Goal: Check status: Check status

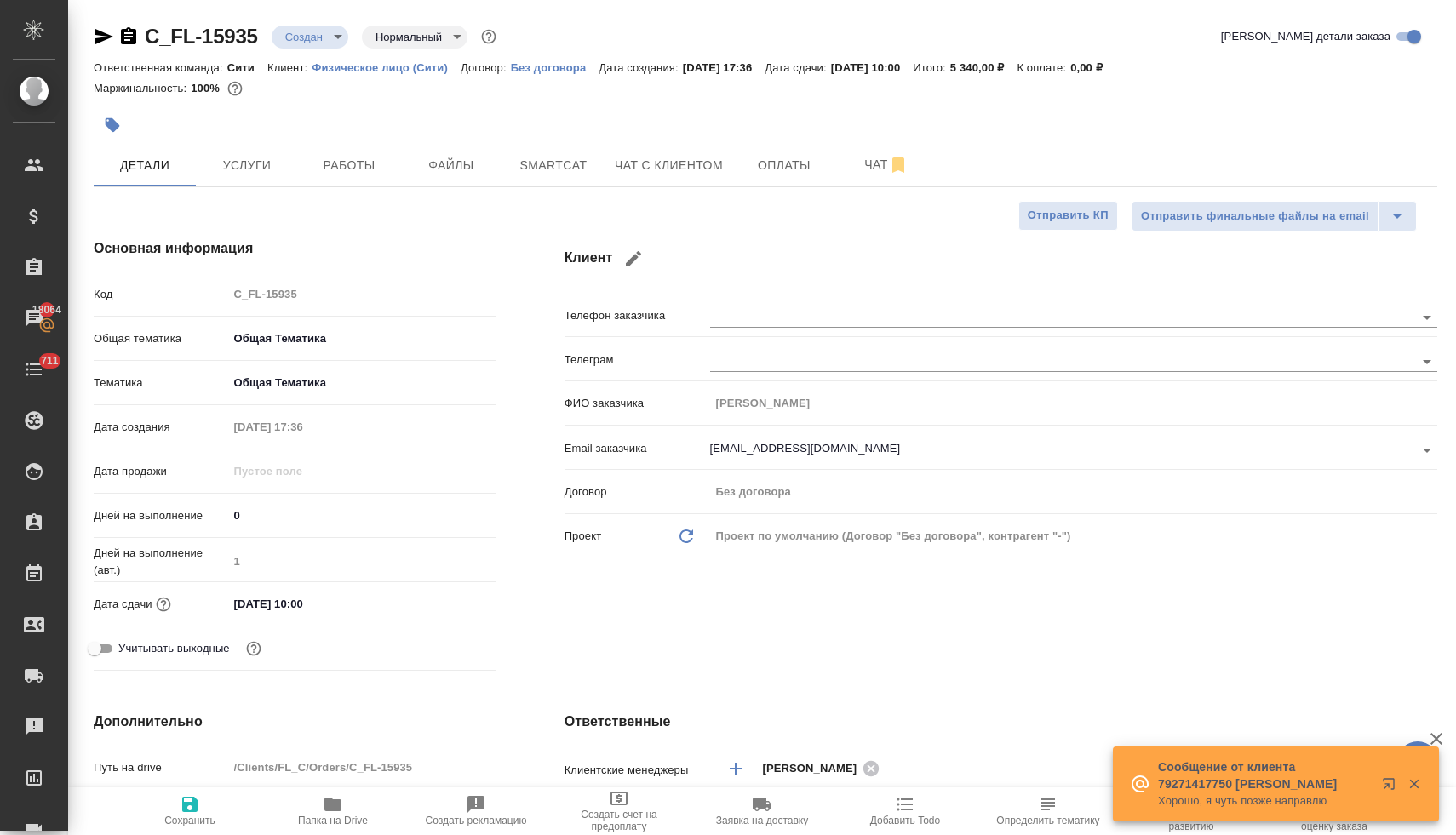
select select "RU"
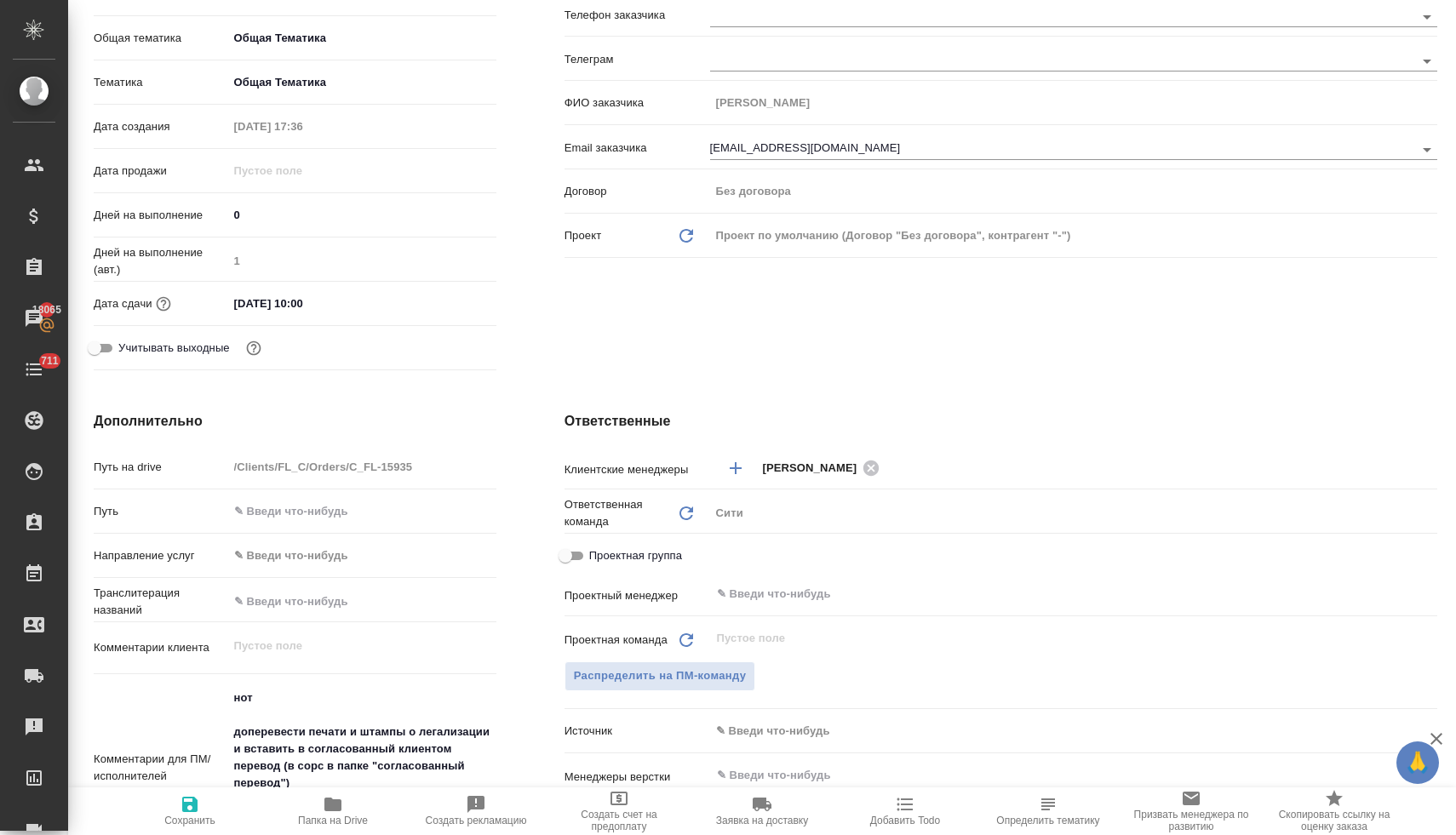
scroll to position [280, 0]
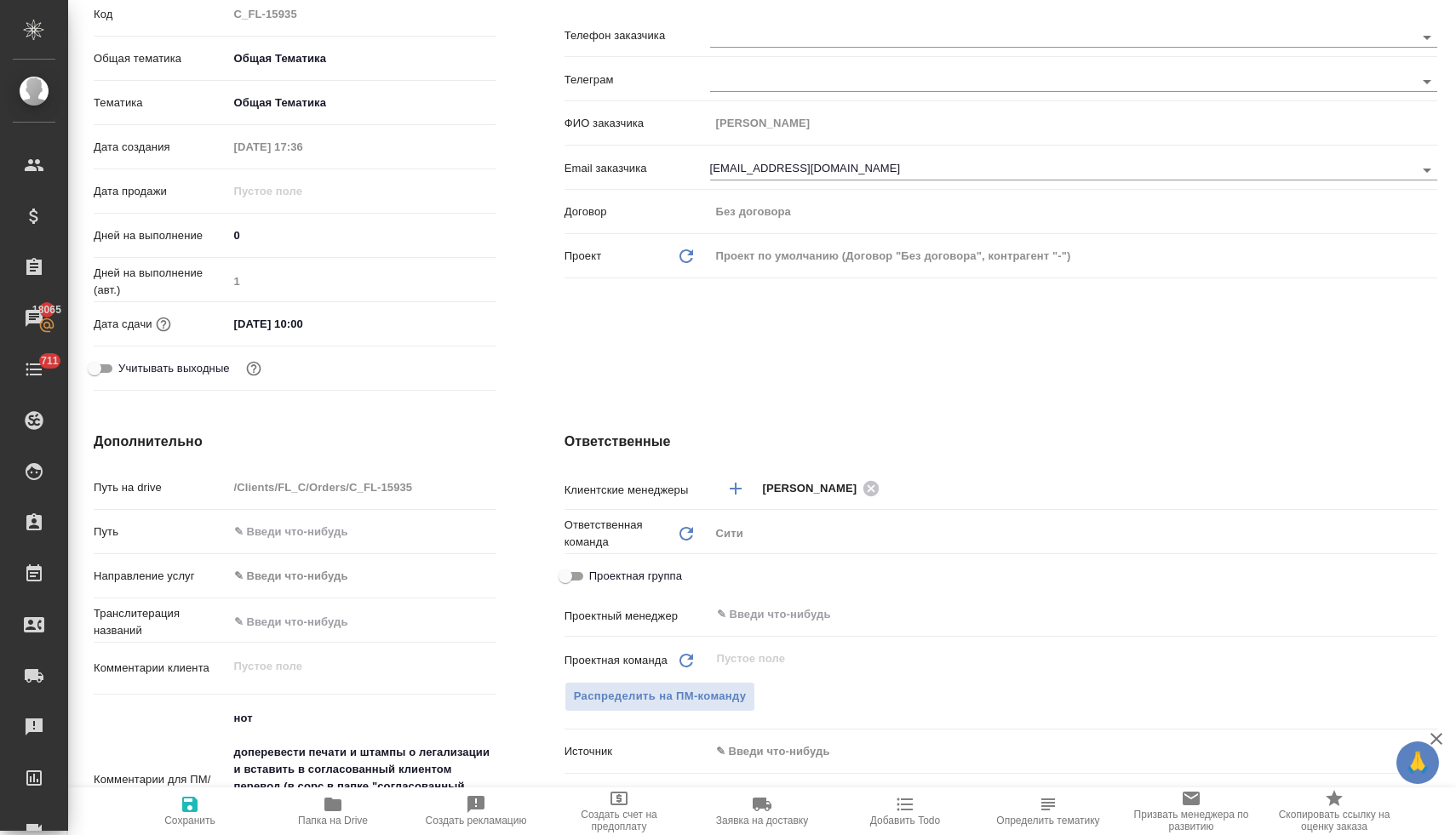
click at [368, 325] on div "25.09.2025 10:00" at bounding box center [362, 323] width 268 height 25
click at [308, 323] on input "25.09.2025 10:00" at bounding box center [302, 323] width 149 height 25
click at [446, 323] on icon "button" at bounding box center [448, 322] width 16 height 17
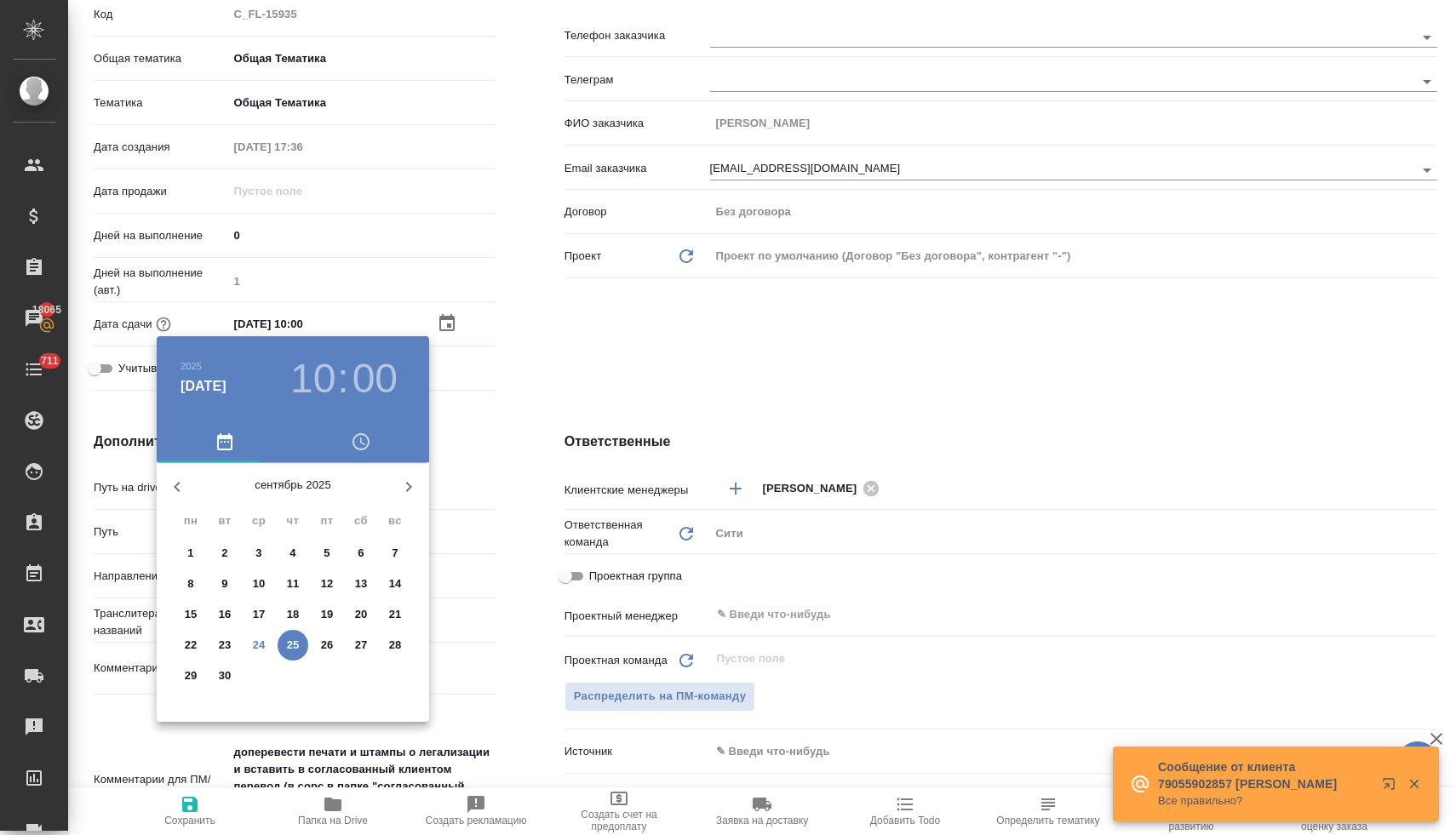
click at [360, 440] on icon "button" at bounding box center [362, 442] width 5 height 8
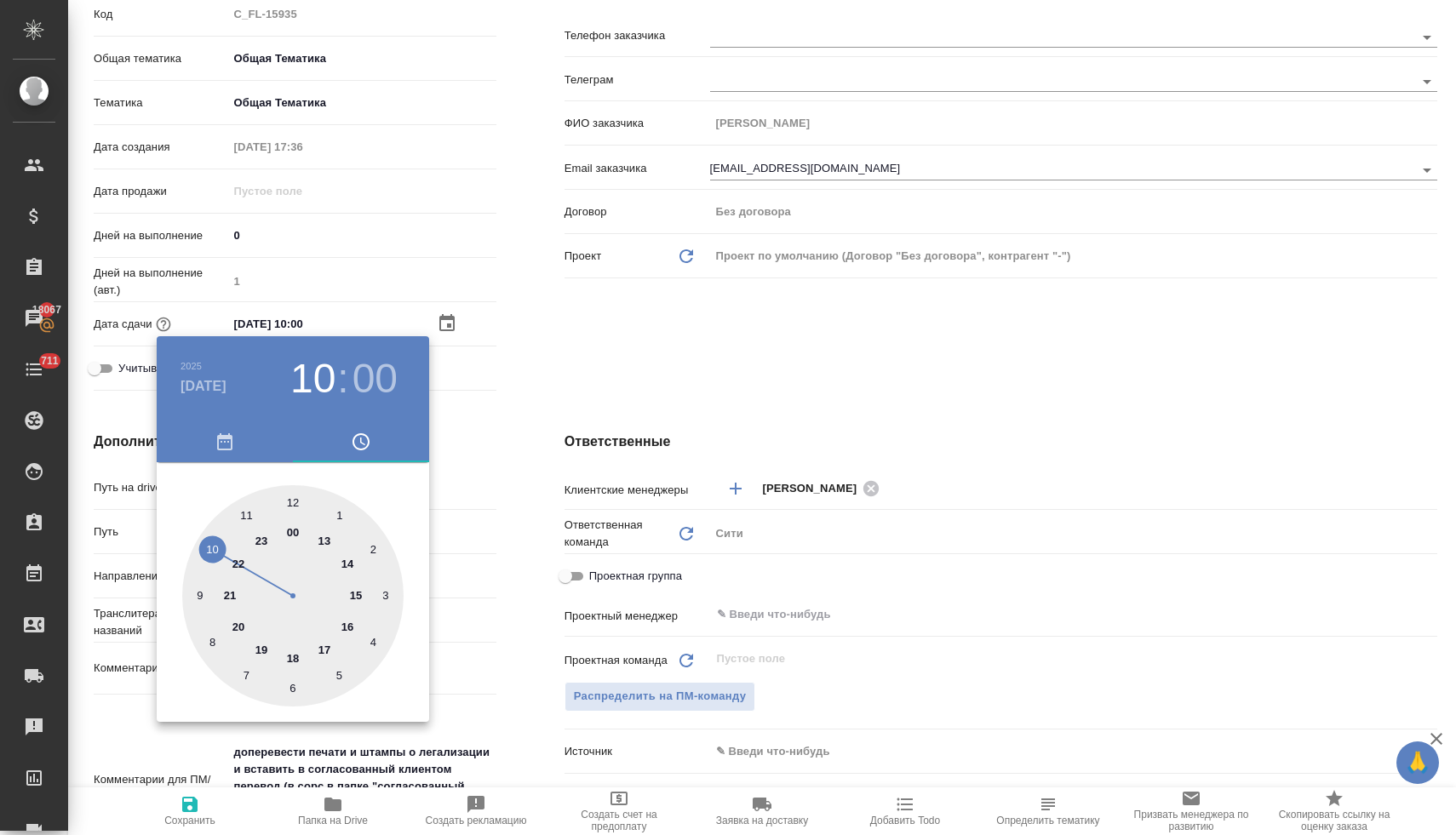
click at [325, 541] on div at bounding box center [293, 595] width 222 height 222
type input "25.09.2025 13:00"
click at [640, 346] on div at bounding box center [728, 417] width 1456 height 835
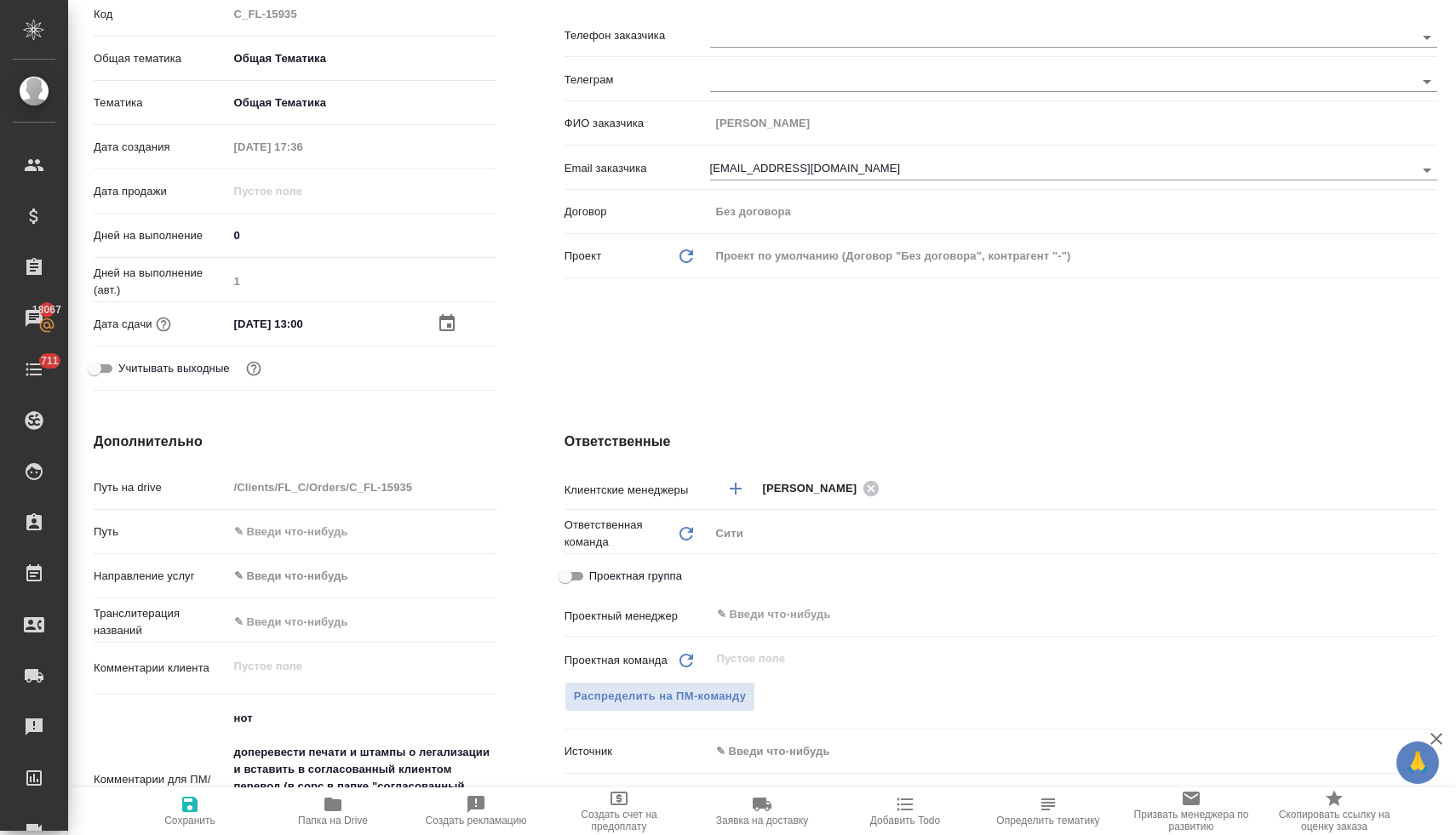
click at [196, 814] on icon "button" at bounding box center [189, 804] width 21 height 21
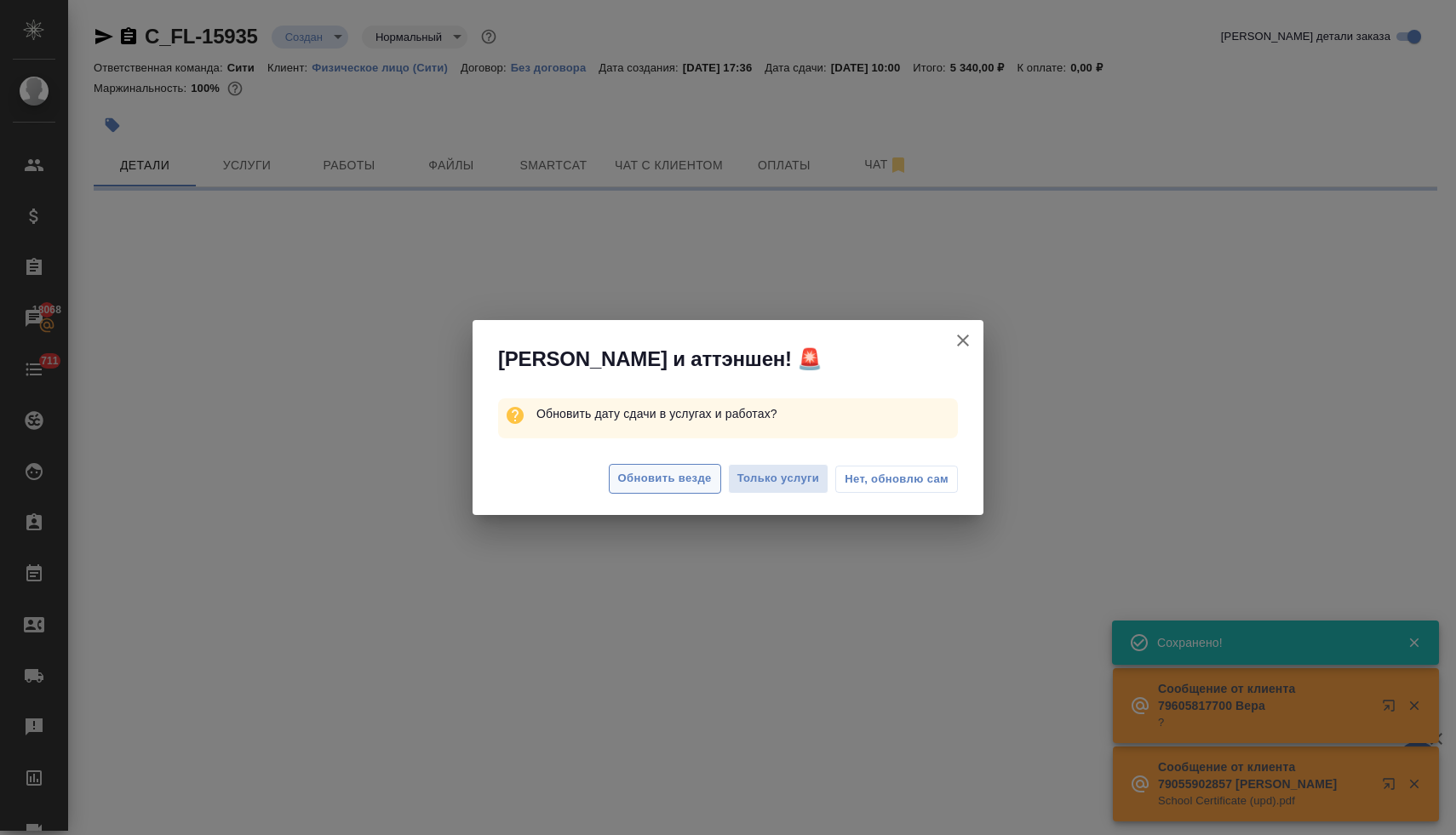
scroll to position [0, 0]
click at [656, 482] on span "Обновить везде" at bounding box center [664, 479] width 94 height 20
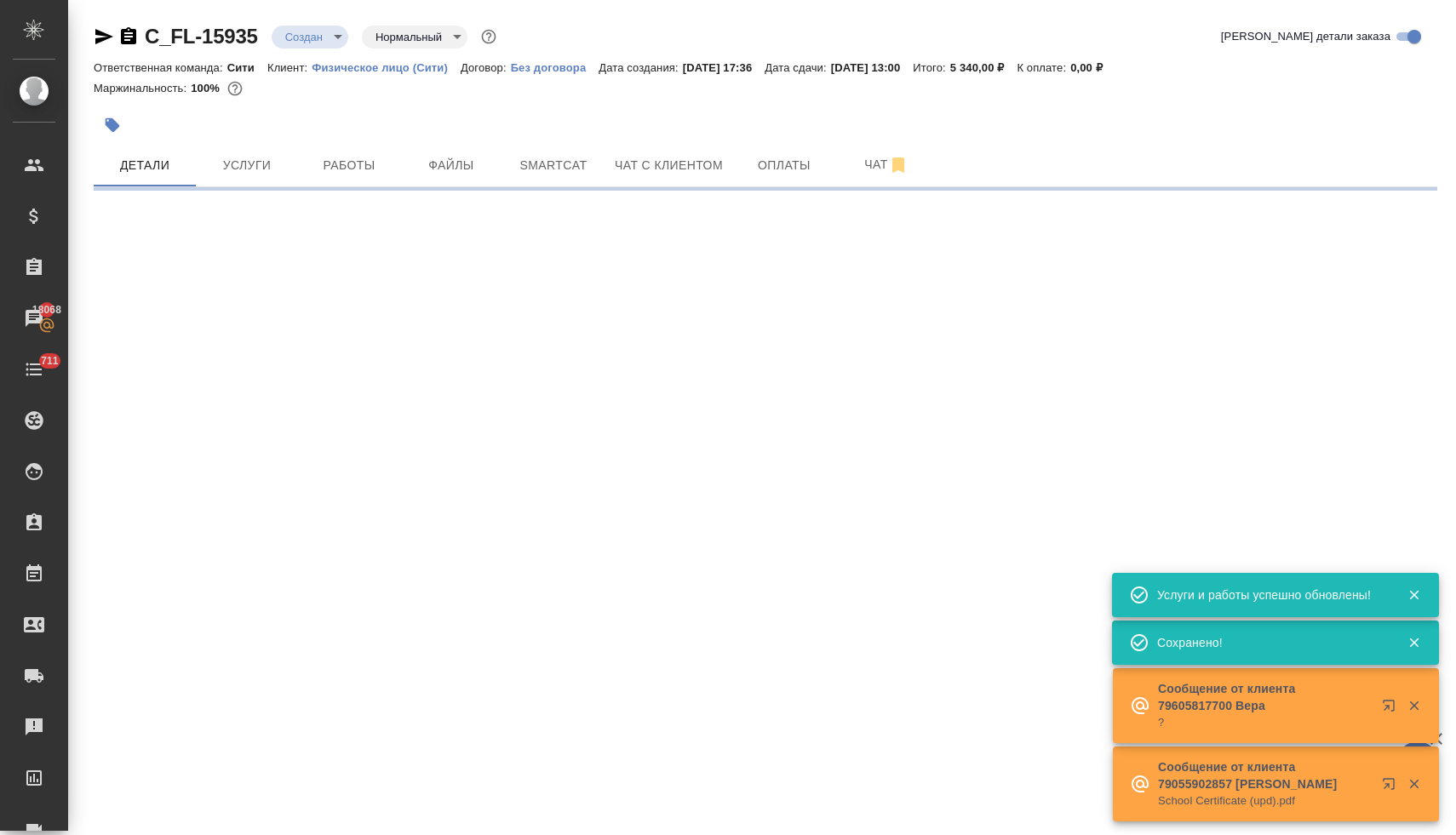
select select "RU"
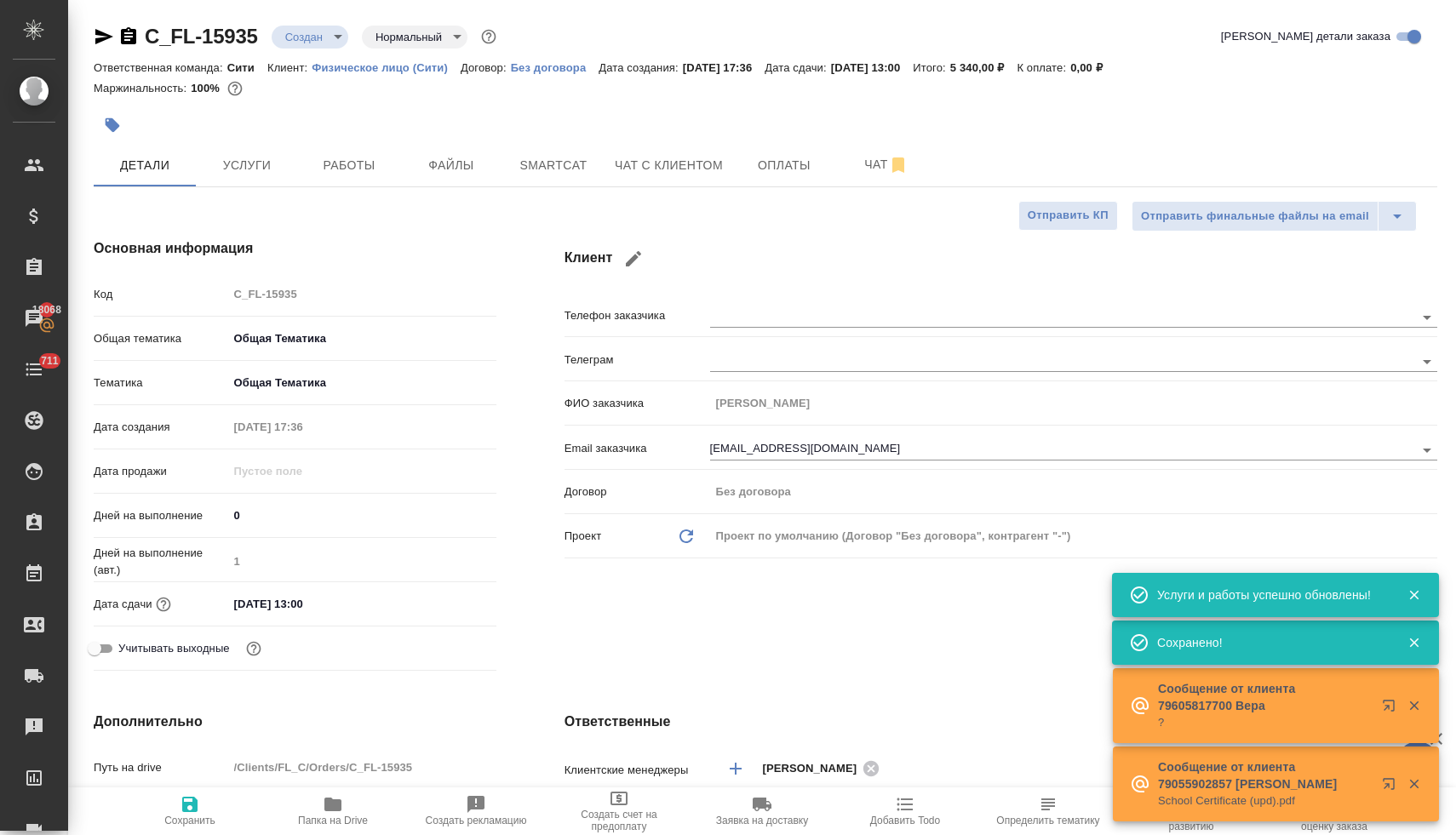
type textarea "x"
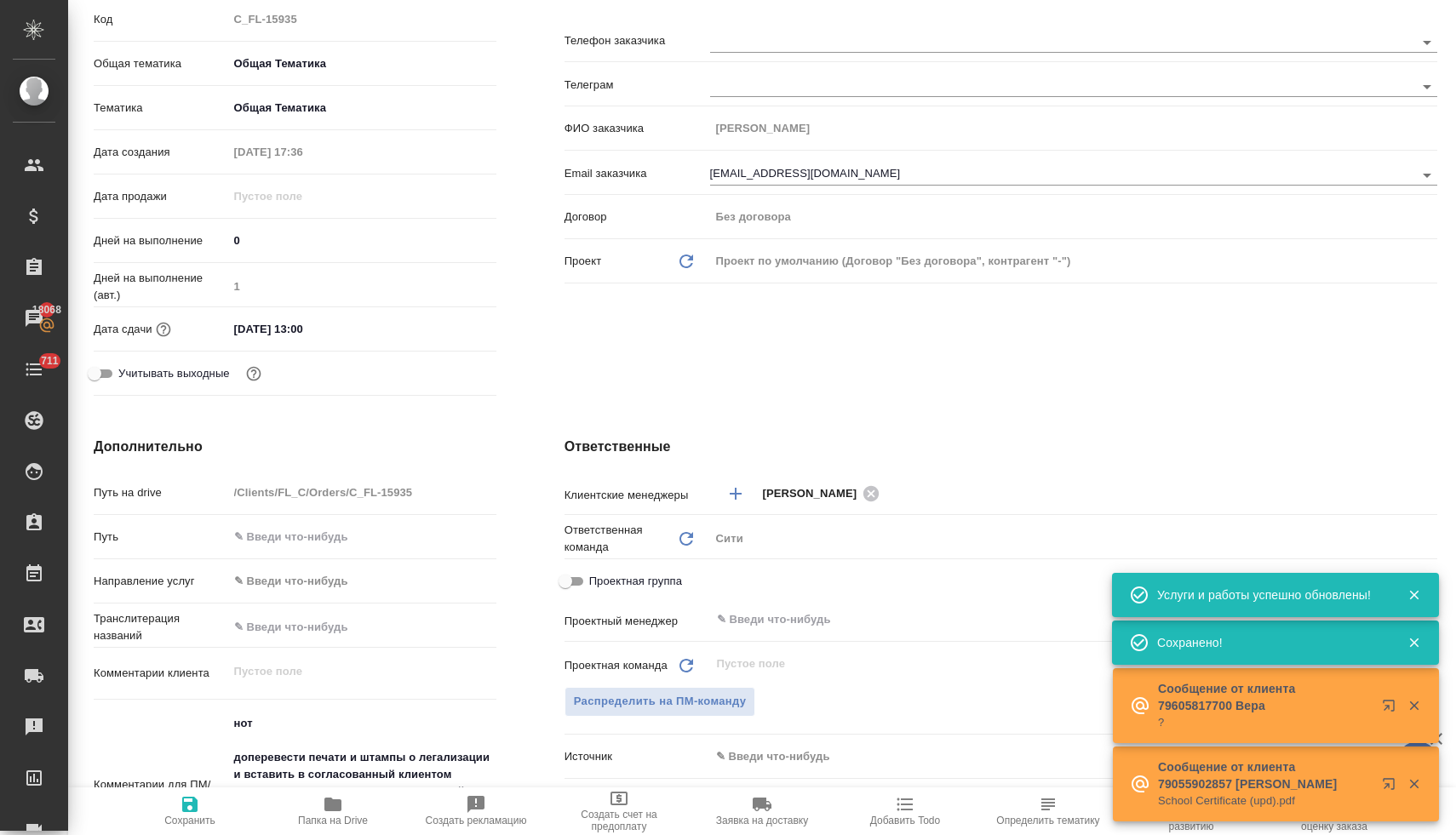
scroll to position [286, 0]
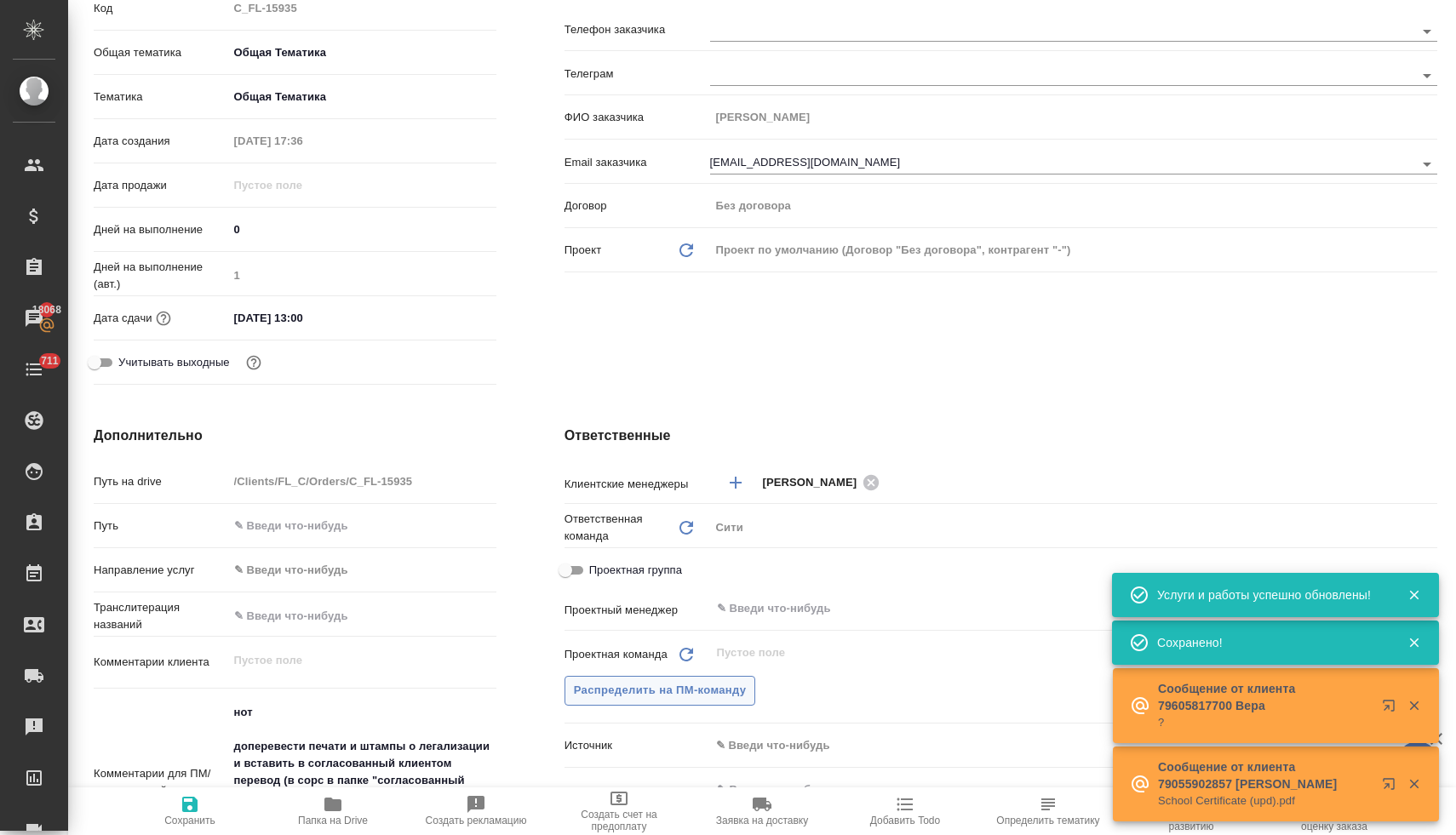
click at [692, 700] on span "Распределить на ПМ-команду" at bounding box center [659, 691] width 173 height 20
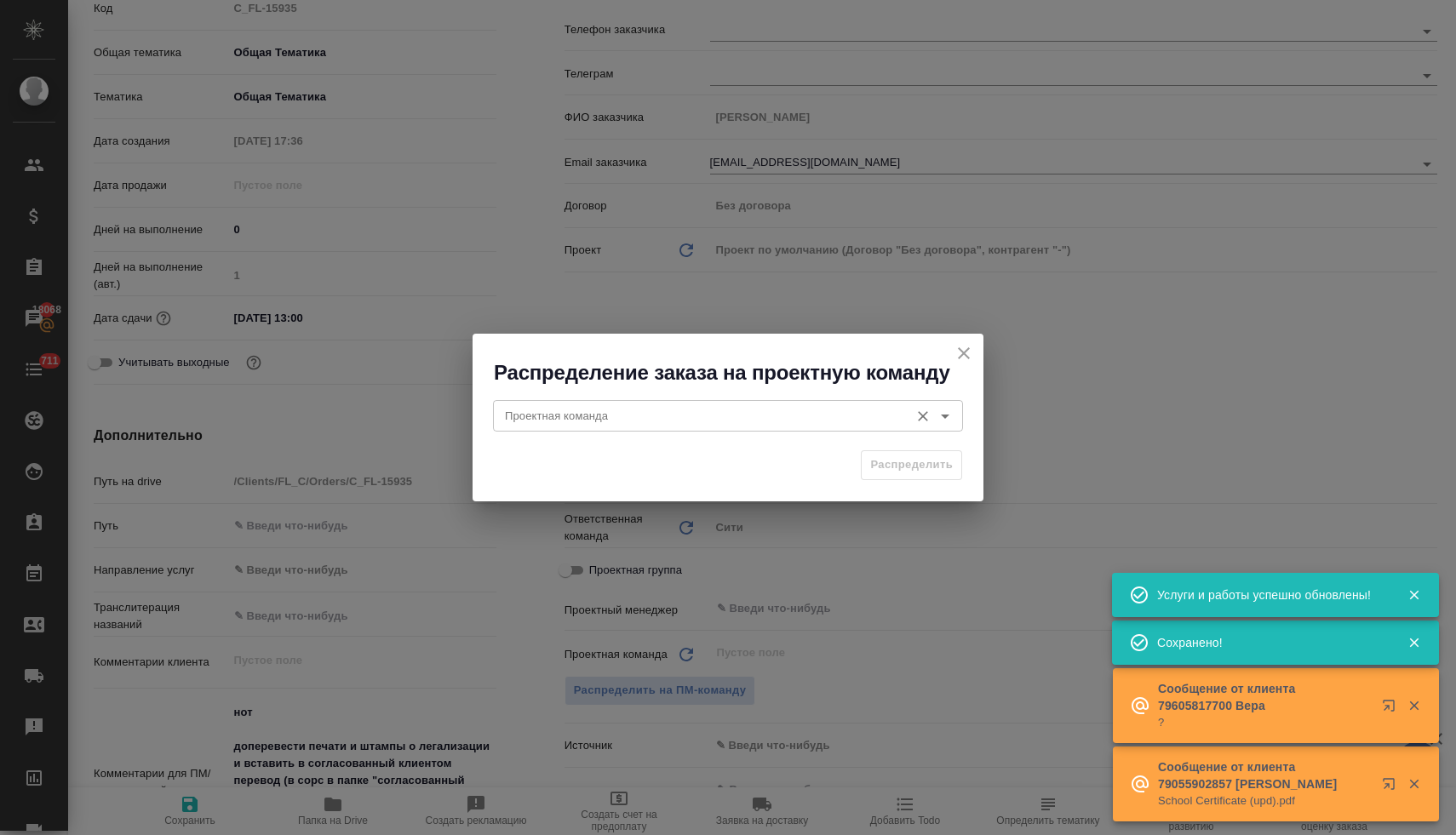
click at [608, 419] on input "Проектная команда" at bounding box center [699, 415] width 402 height 21
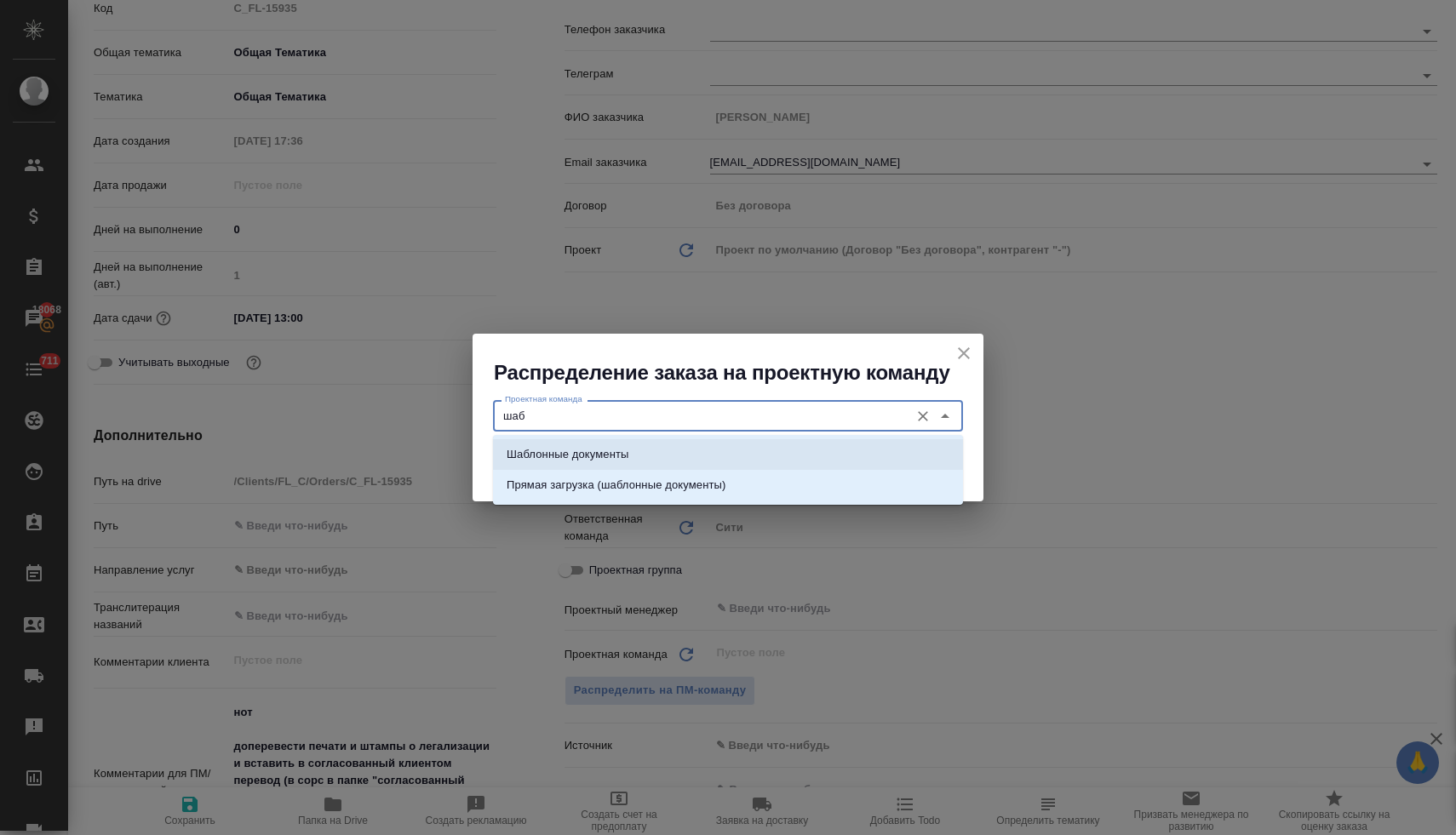
click at [622, 448] on p "Шаблонные документы" at bounding box center [567, 454] width 121 height 17
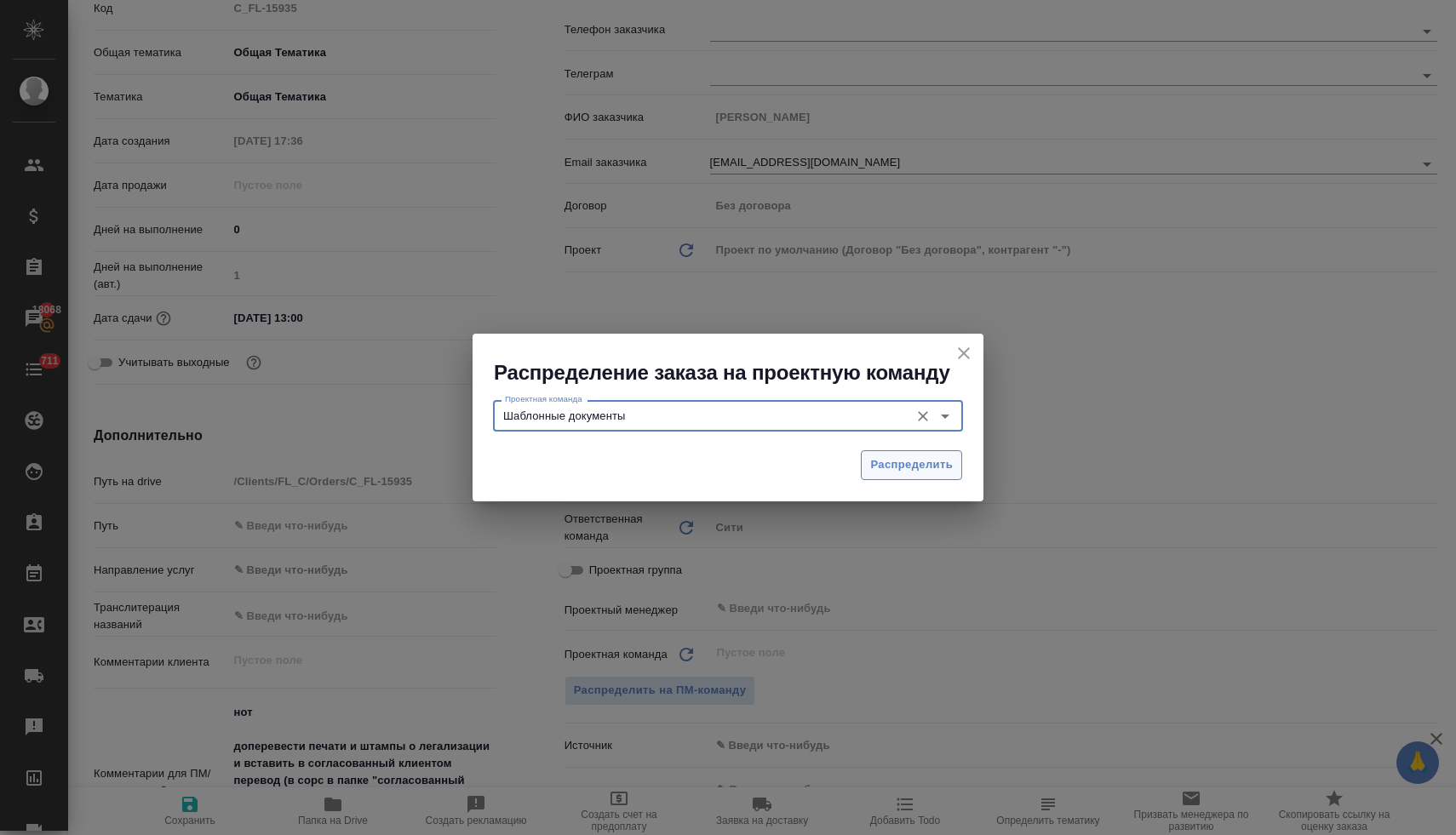
type input "Шаблонные документы"
click at [949, 468] on span "Распределить" at bounding box center [912, 465] width 83 height 20
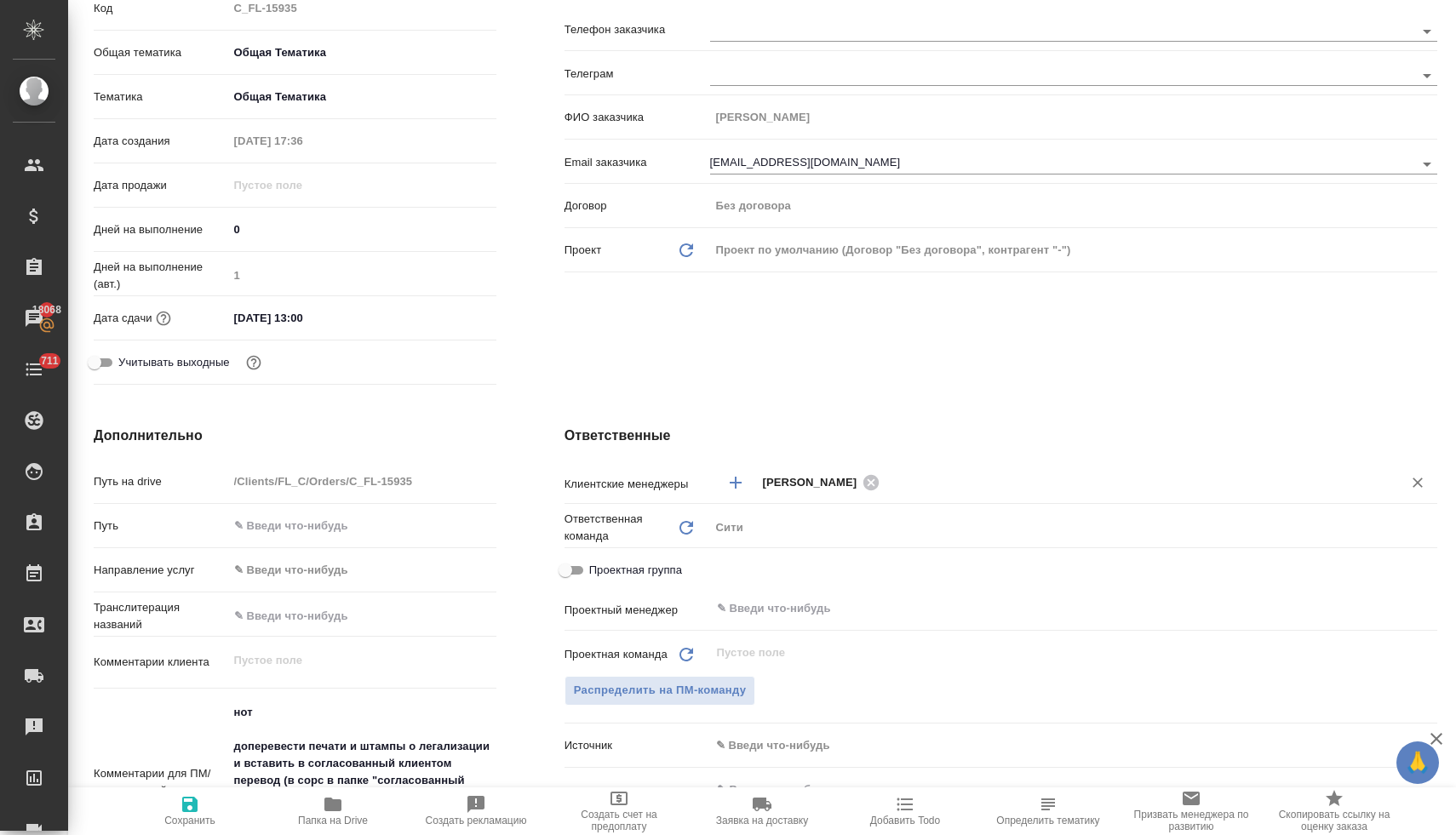
type textarea "x"
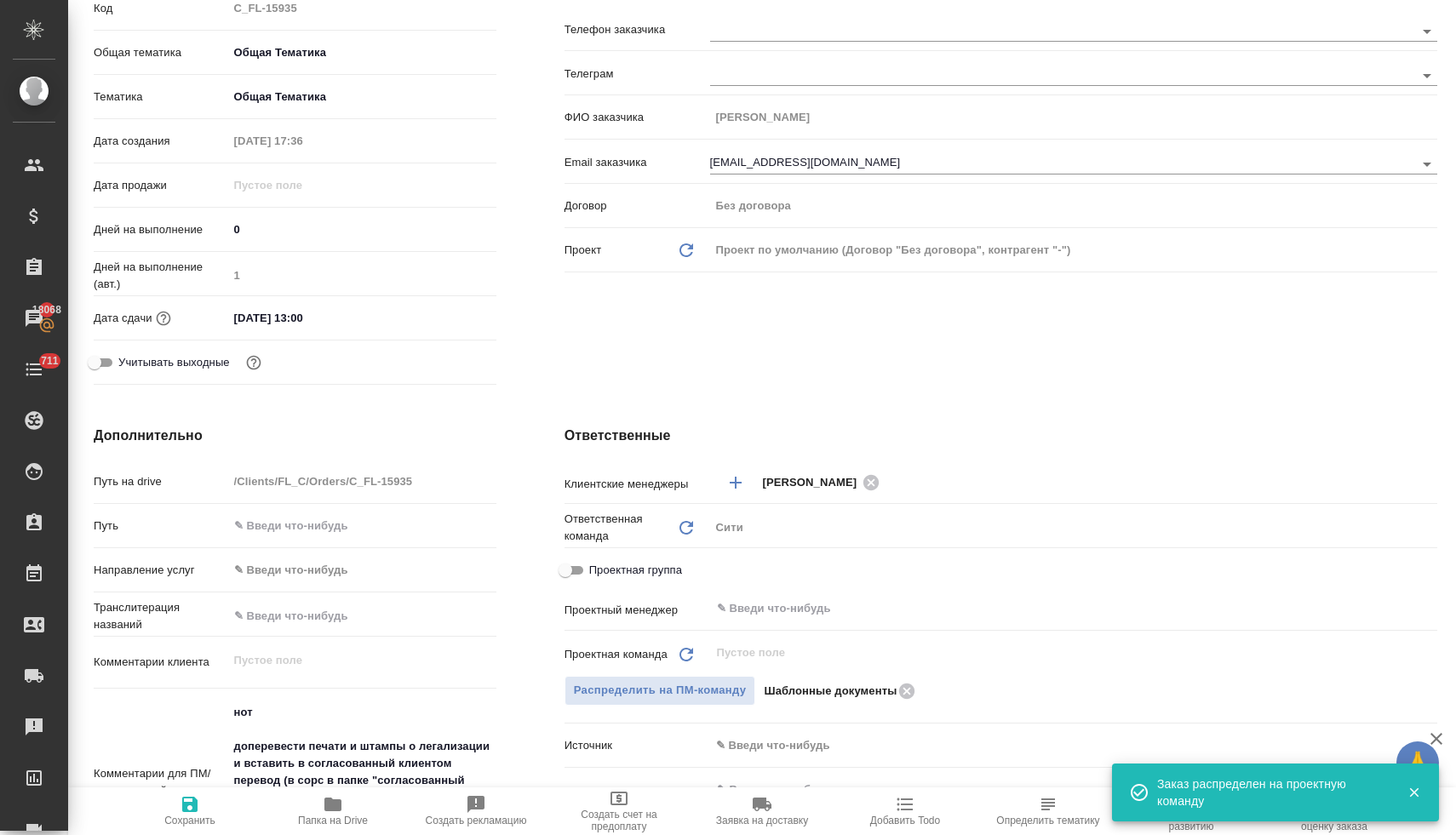
click at [187, 813] on icon "button" at bounding box center [189, 804] width 21 height 21
type textarea "x"
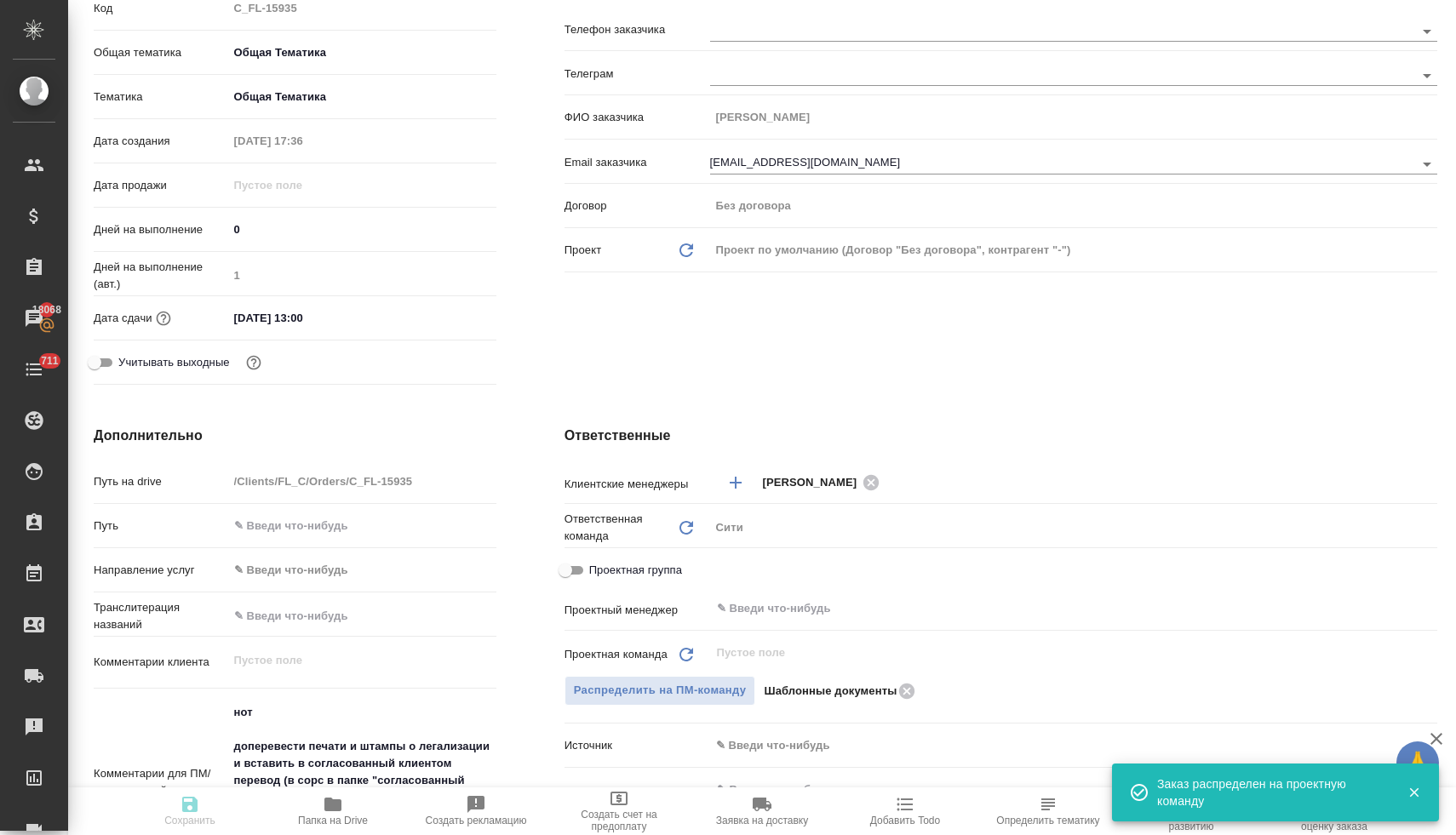
type textarea "x"
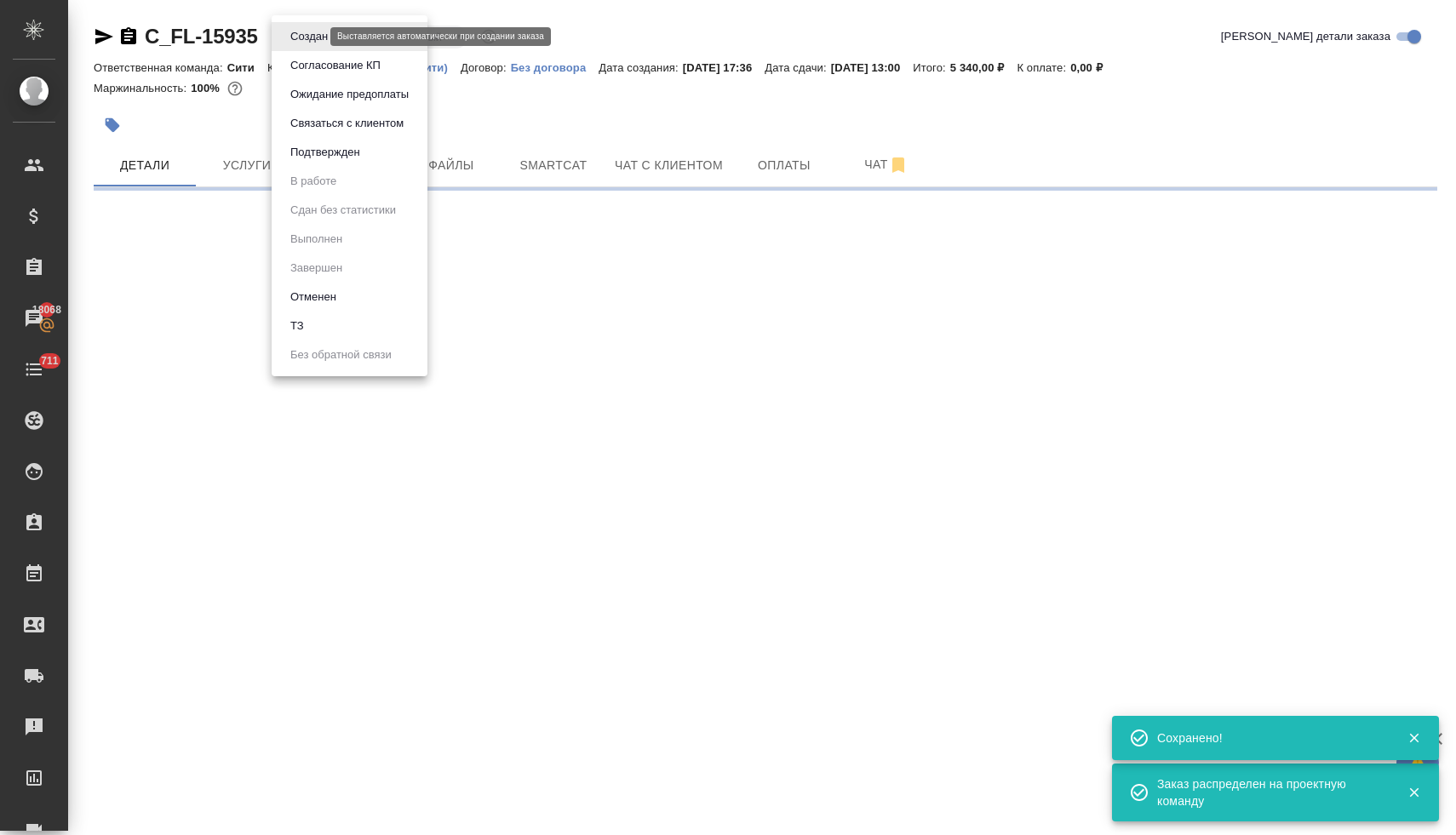
click at [284, 35] on body "🙏 .cls-1 fill:#fff; AWATERA Lyamina Nadezhda Клиенты Спецификации Заказы 18068 …" at bounding box center [728, 417] width 1456 height 835
select select "RU"
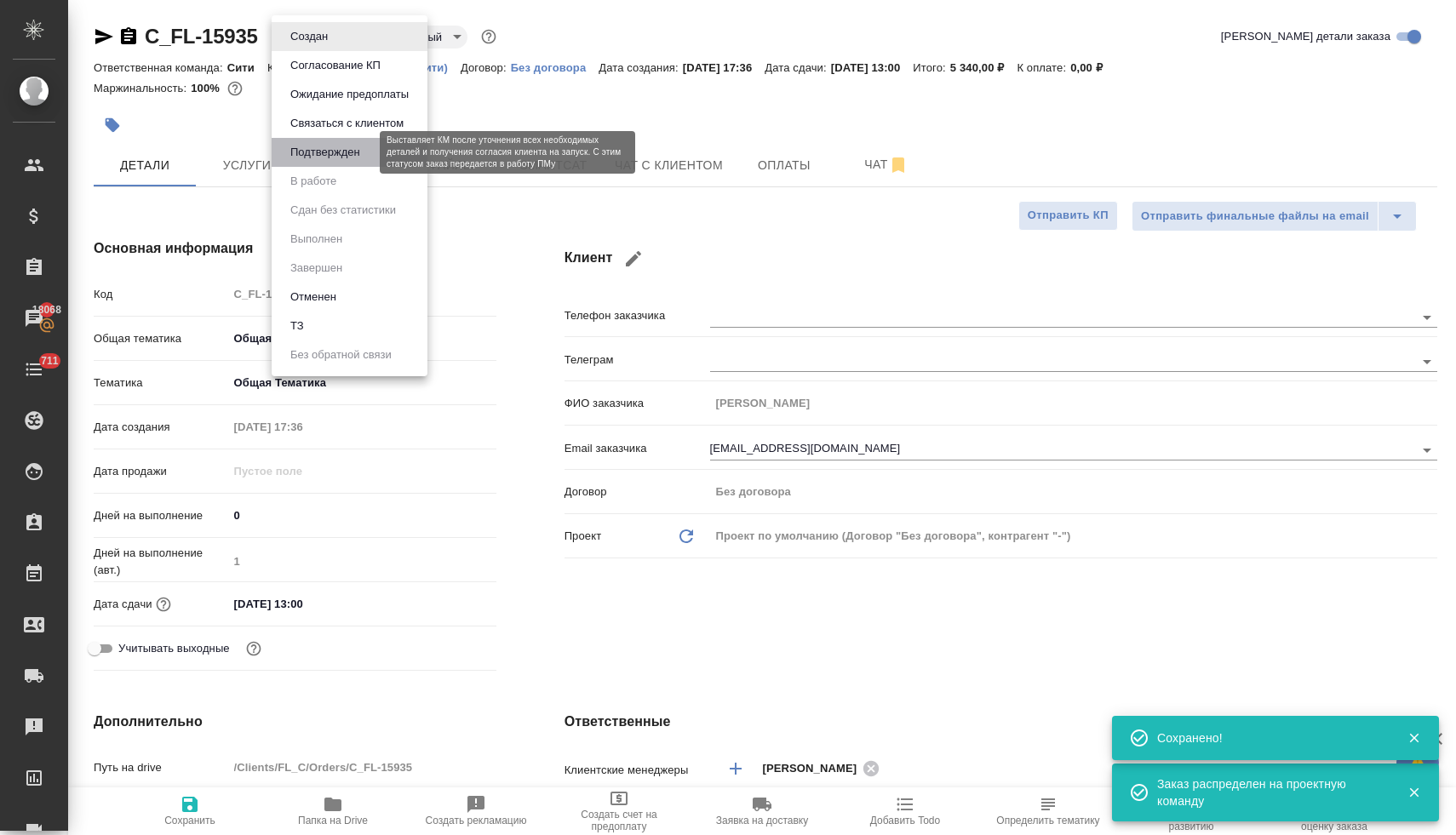
click at [318, 147] on button "Подтвержден" at bounding box center [324, 152] width 80 height 19
type textarea "x"
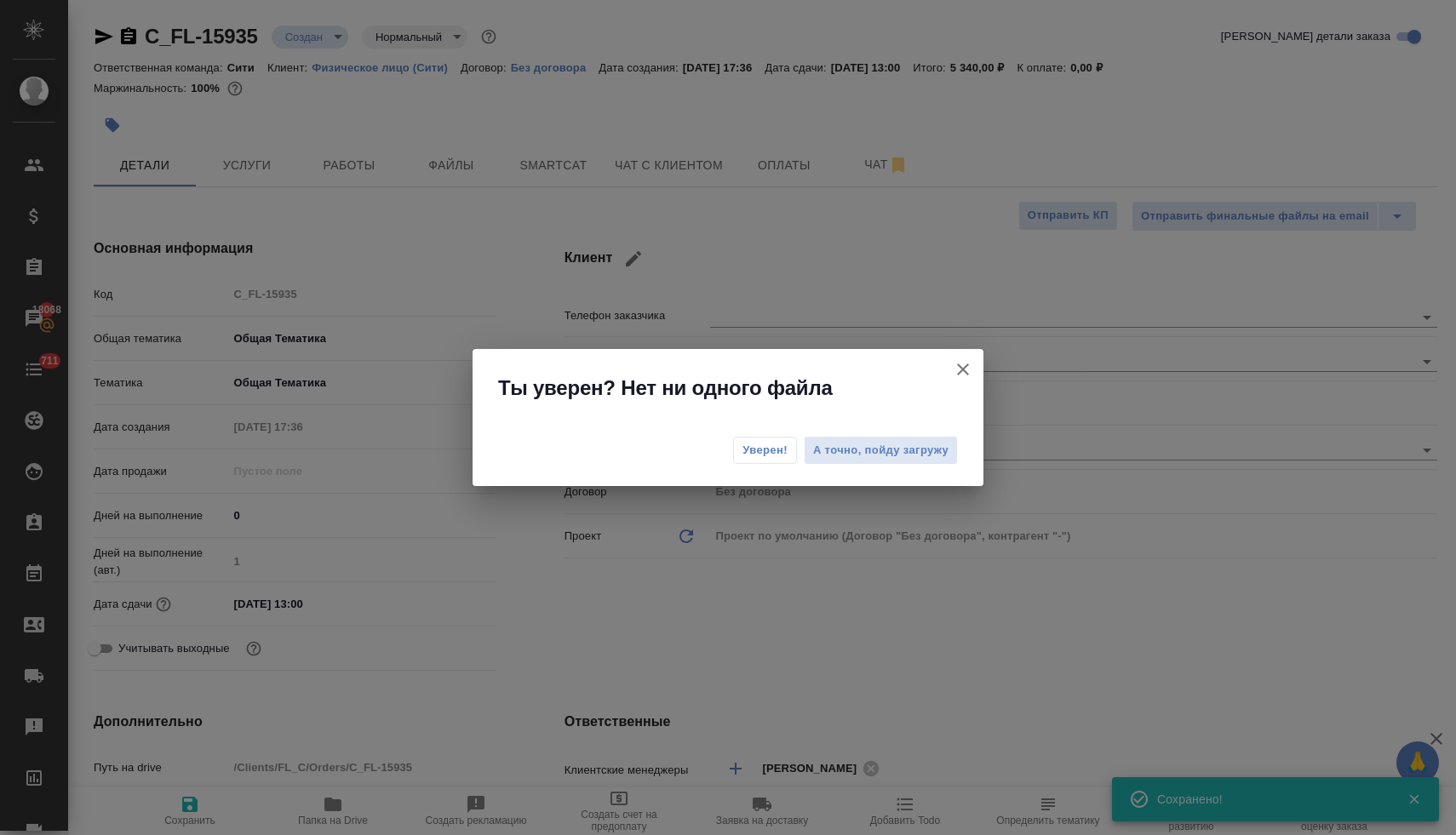
click at [747, 452] on span "Уверен!" at bounding box center [765, 450] width 45 height 17
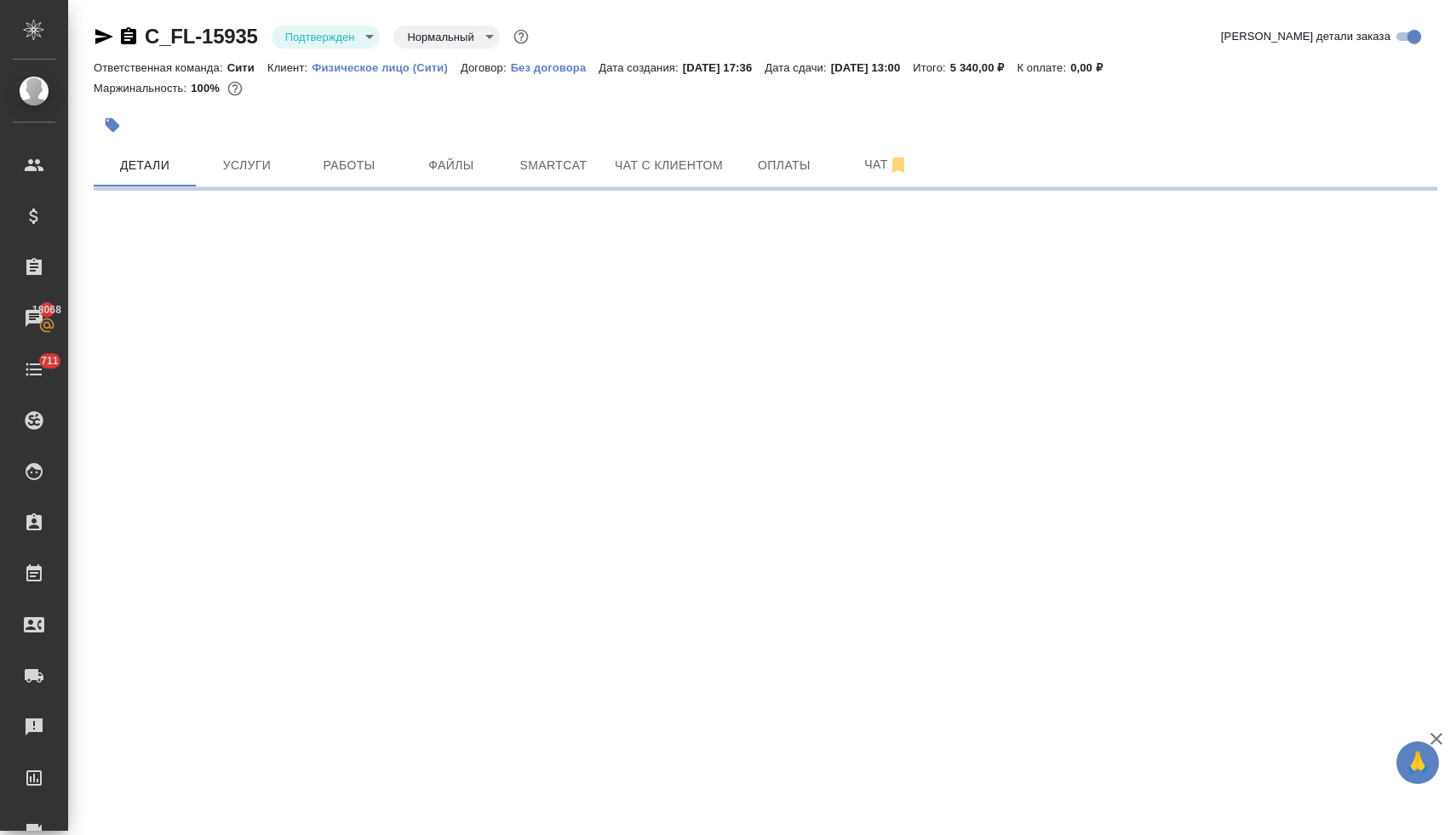
select select "RU"
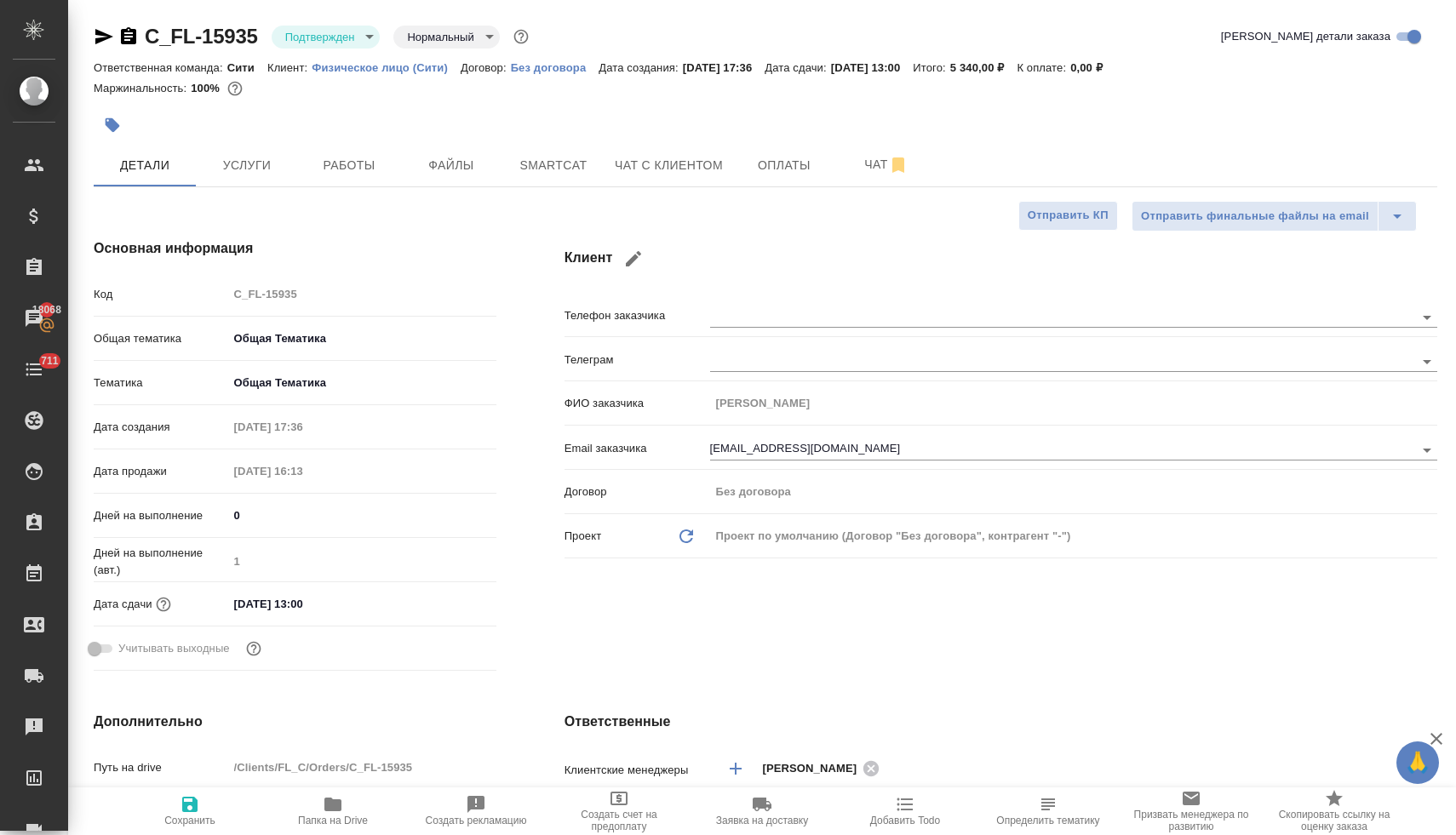
type textarea "x"
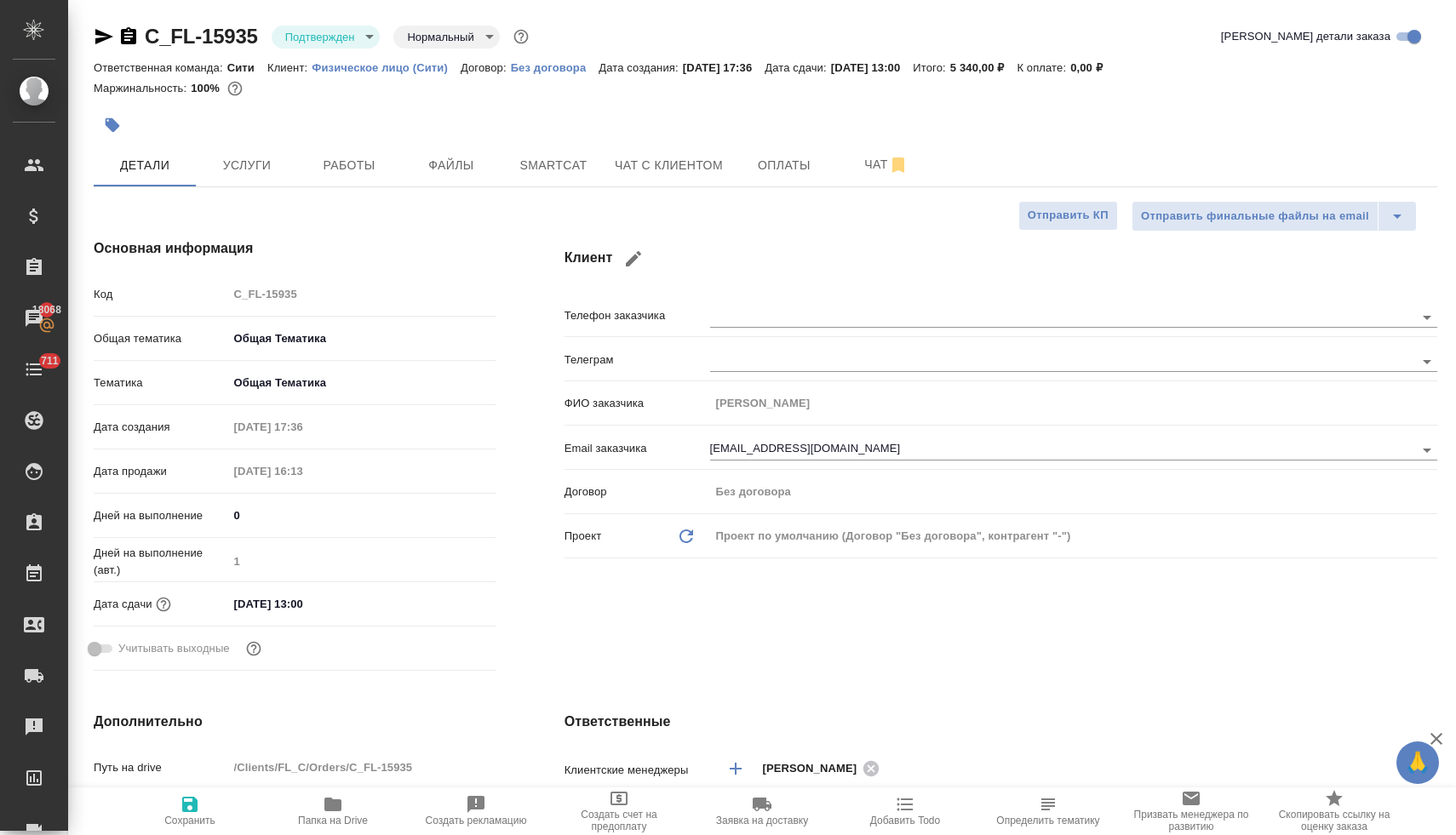
type textarea "x"
